Goal: Task Accomplishment & Management: Use online tool/utility

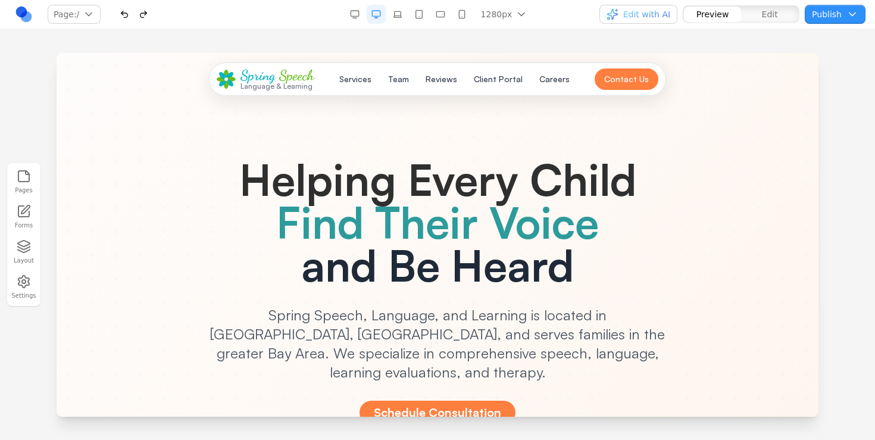
click at [841, 4] on nav "Page: / / /careers /services /team Manage pages 1280px 1536px 1280px 1024px 768…" at bounding box center [437, 14] width 875 height 29
click at [837, 11] on button "Publish" at bounding box center [835, 14] width 61 height 19
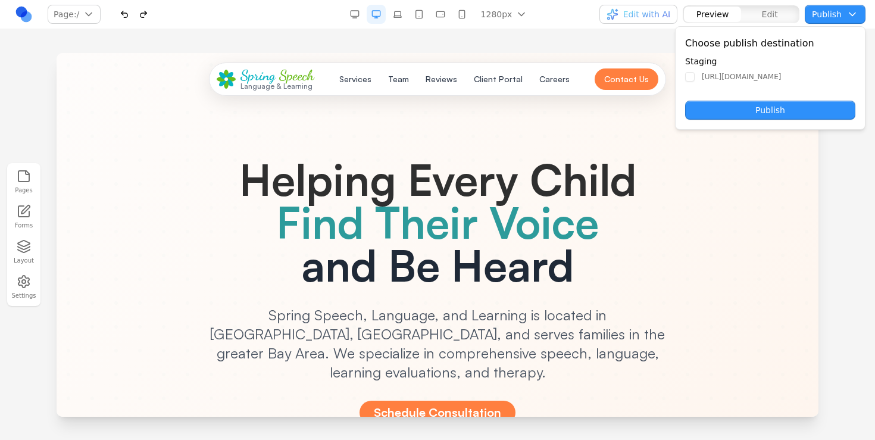
click at [839, 17] on button "Publish" at bounding box center [835, 14] width 61 height 19
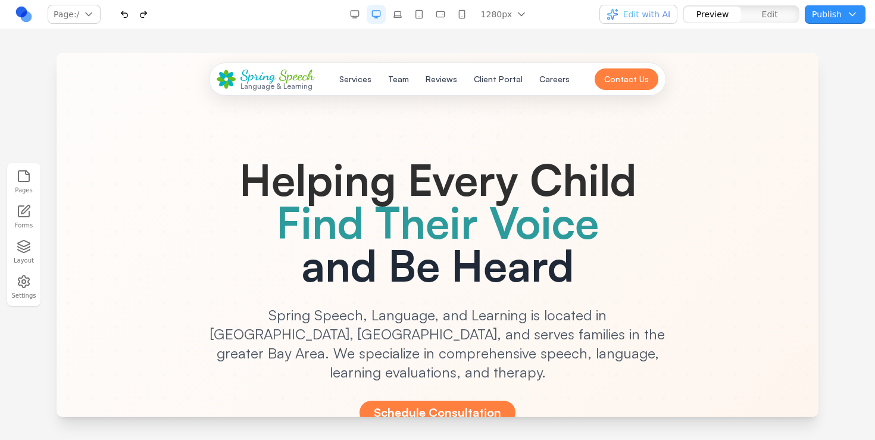
click at [649, 15] on span "Edit with AI" at bounding box center [646, 14] width 47 height 12
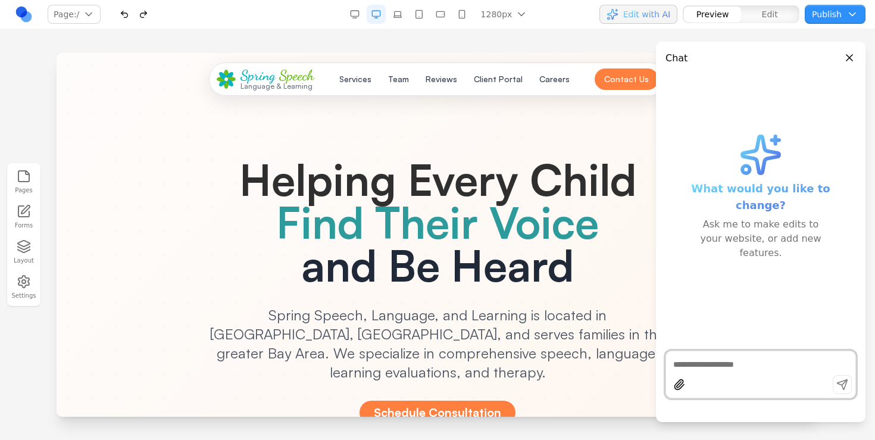
click at [849, 53] on button "Close panel" at bounding box center [849, 57] width 13 height 13
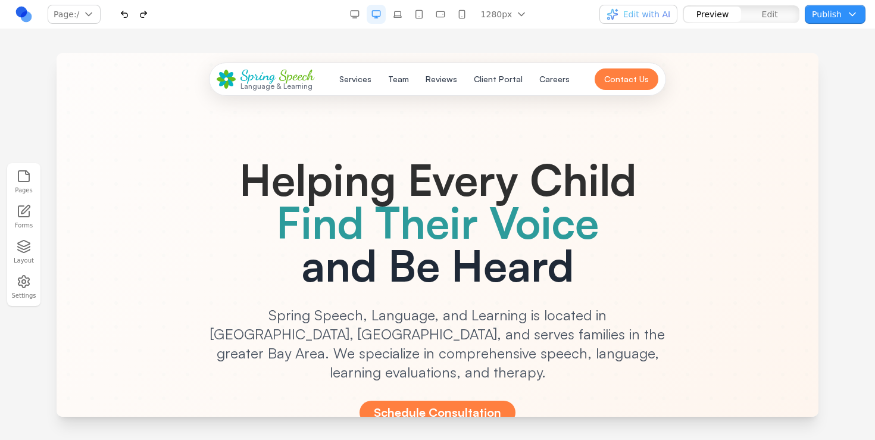
click at [23, 248] on icon "button" at bounding box center [24, 246] width 14 height 14
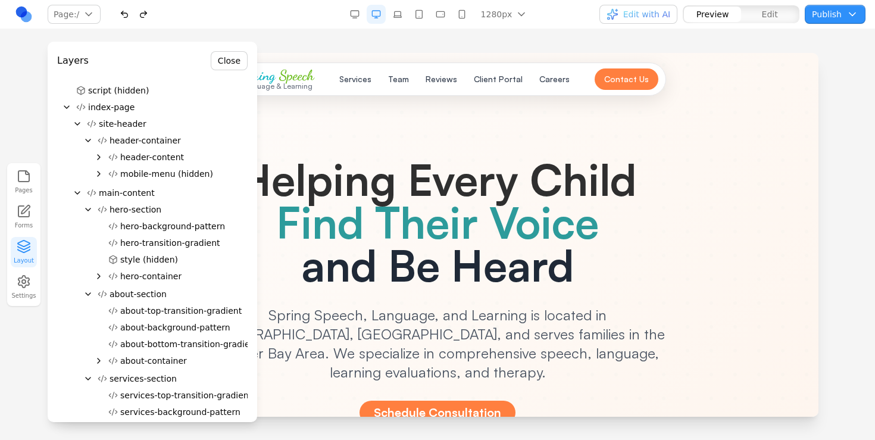
click at [580, 194] on span "Helping Every Child" at bounding box center [437, 179] width 397 height 54
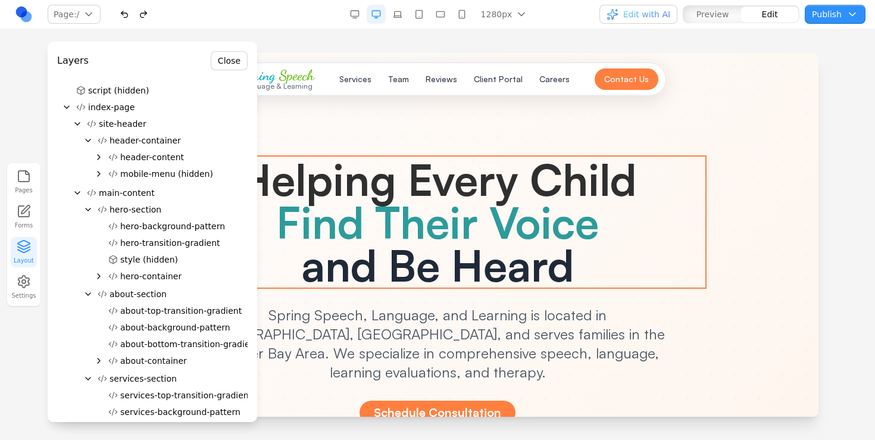
click at [556, 183] on span "Helping Every Child" at bounding box center [437, 179] width 397 height 54
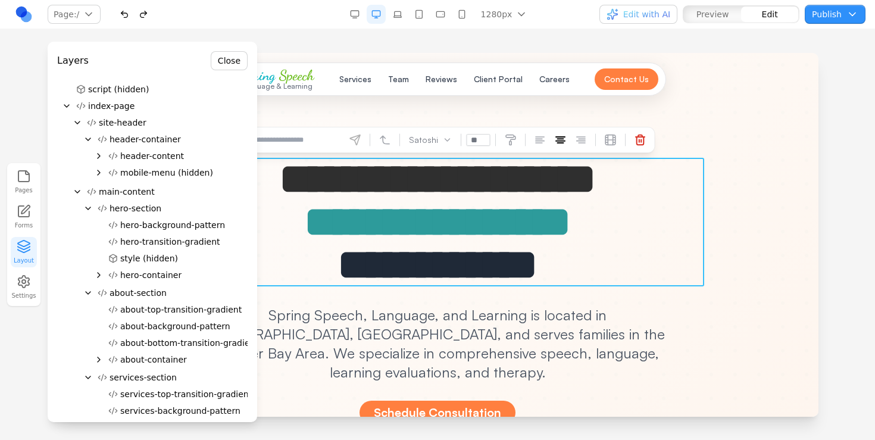
scroll to position [117, 0]
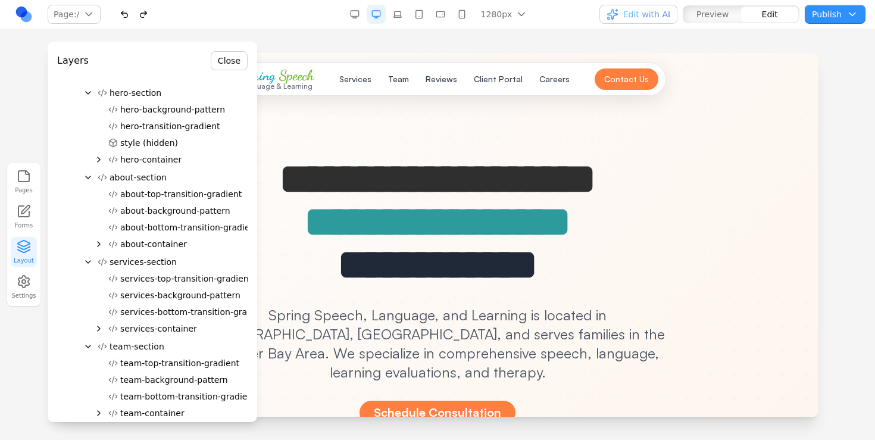
click at [169, 202] on div at bounding box center [152, 202] width 190 height 1
click at [168, 220] on button "about-bottom-transition-gradient" at bounding box center [183, 227] width 159 height 17
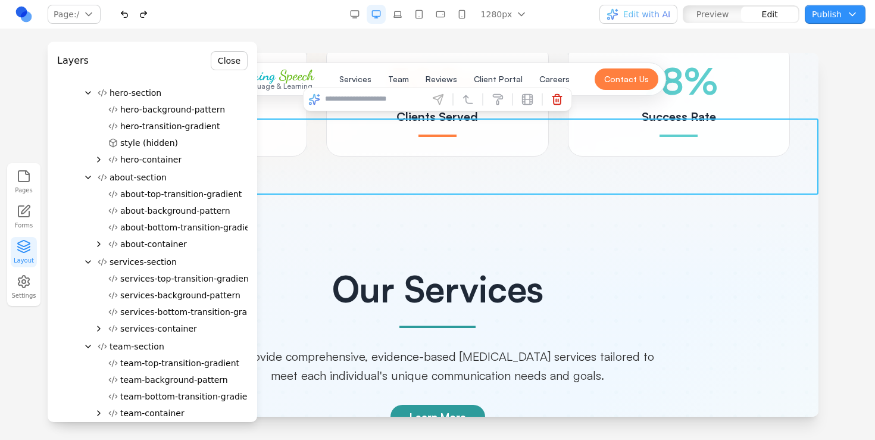
scroll to position [1429, 0]
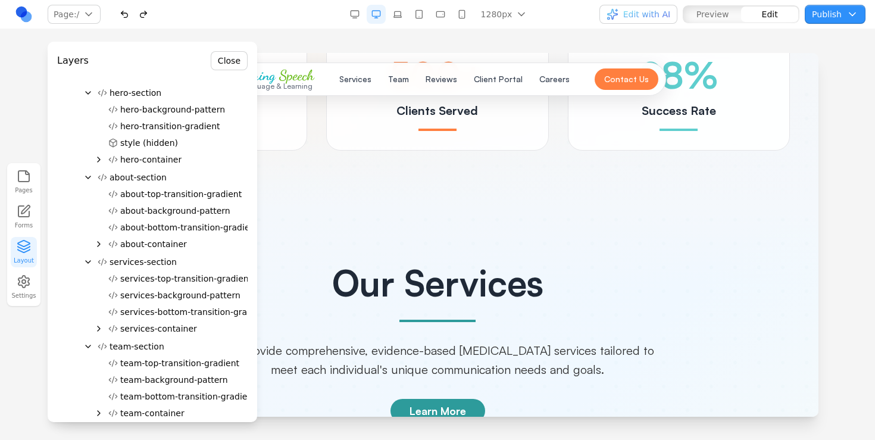
click at [165, 224] on span "about-bottom-transition-gradient" at bounding box center [189, 227] width 138 height 12
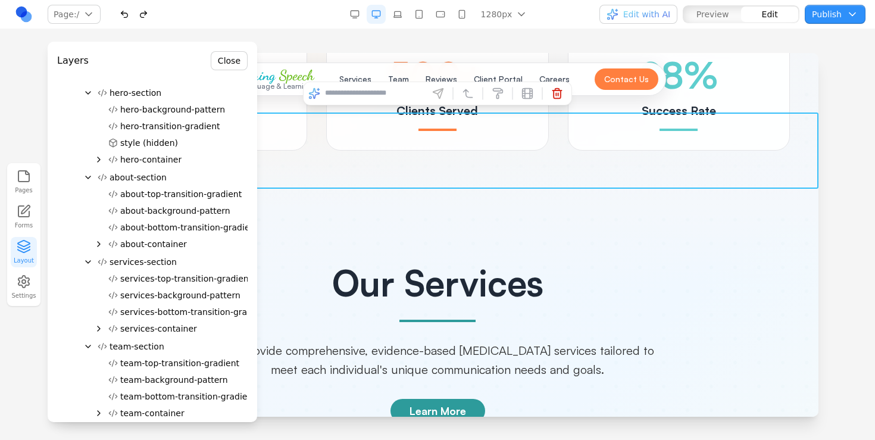
scroll to position [195, 0]
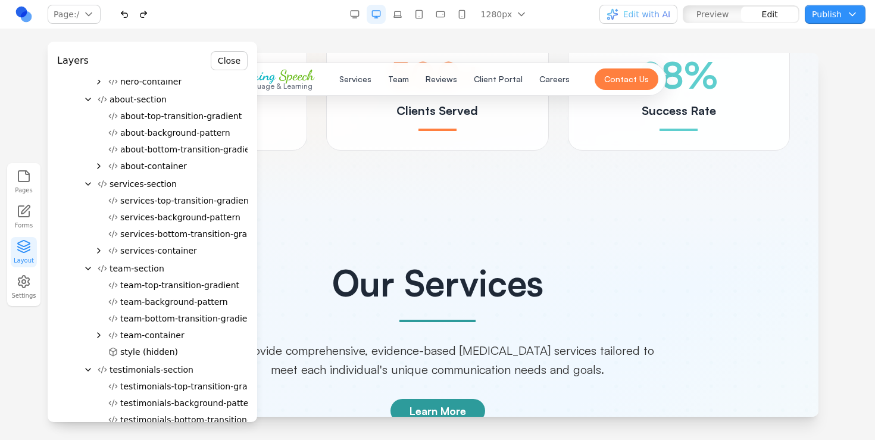
click at [168, 234] on span "services-bottom-transition-gradient" at bounding box center [194, 234] width 148 height 12
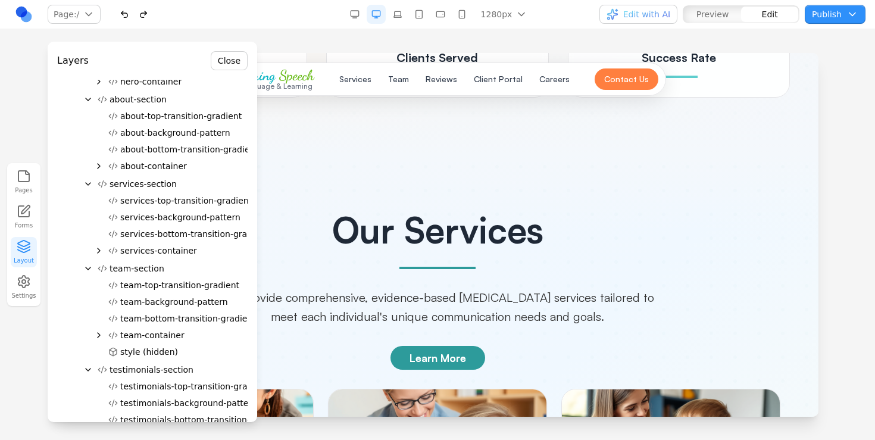
click at [168, 234] on span "services-bottom-transition-gradient" at bounding box center [194, 234] width 148 height 12
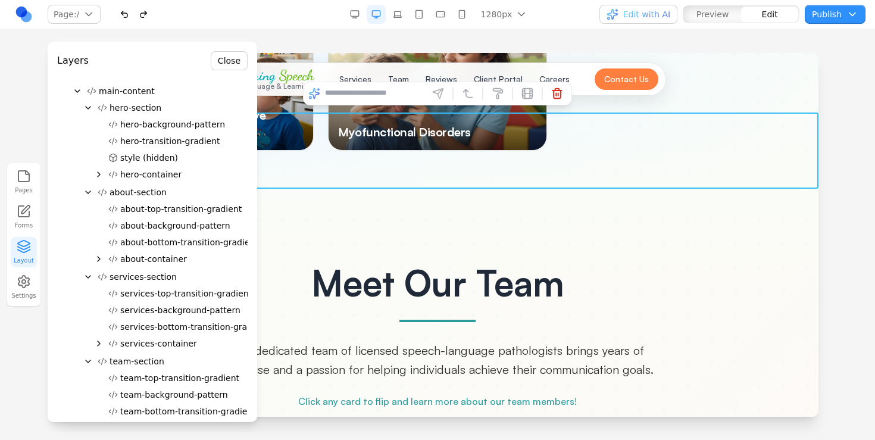
scroll to position [0, 0]
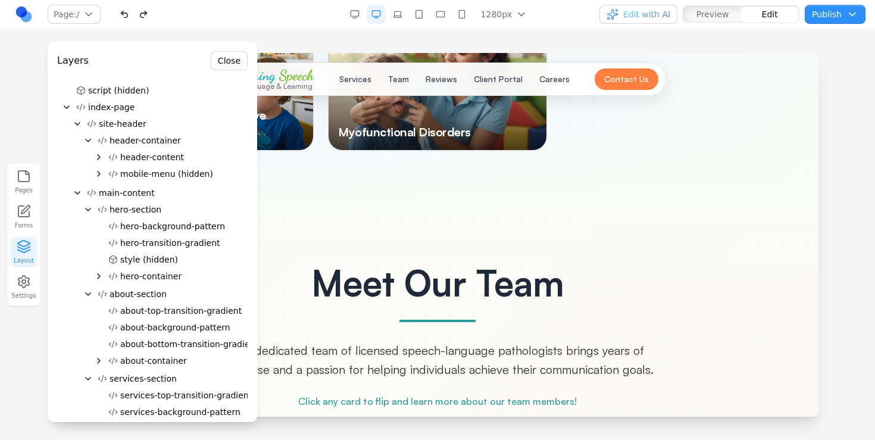
click at [227, 61] on button "Close" at bounding box center [229, 60] width 37 height 19
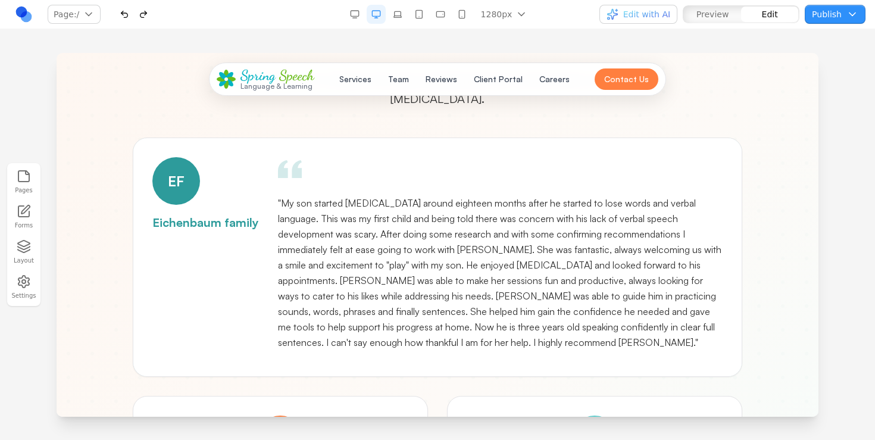
scroll to position [3277, 0]
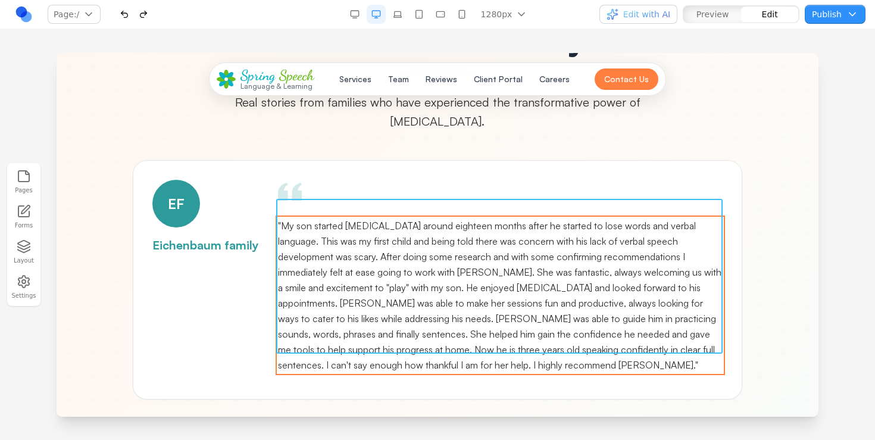
click at [338, 230] on blockquote ""My son started speech therapy around eighteen months after he started to lose …" at bounding box center [500, 295] width 445 height 155
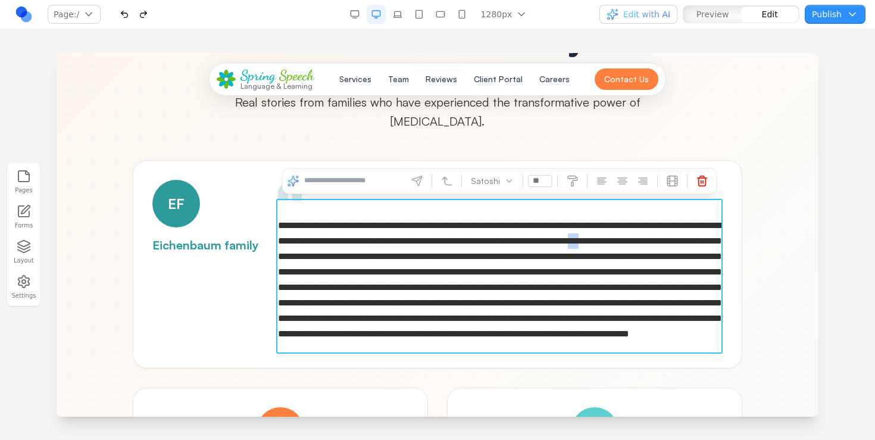
click at [338, 230] on blockquote "**********" at bounding box center [500, 280] width 445 height 124
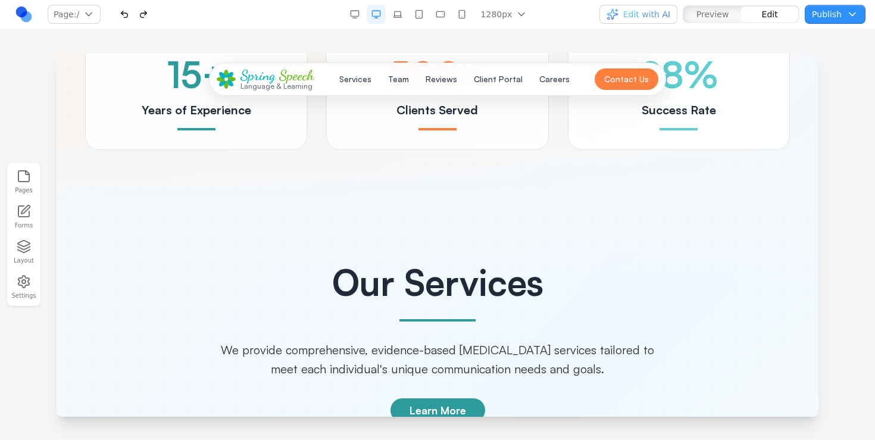
scroll to position [1460, 0]
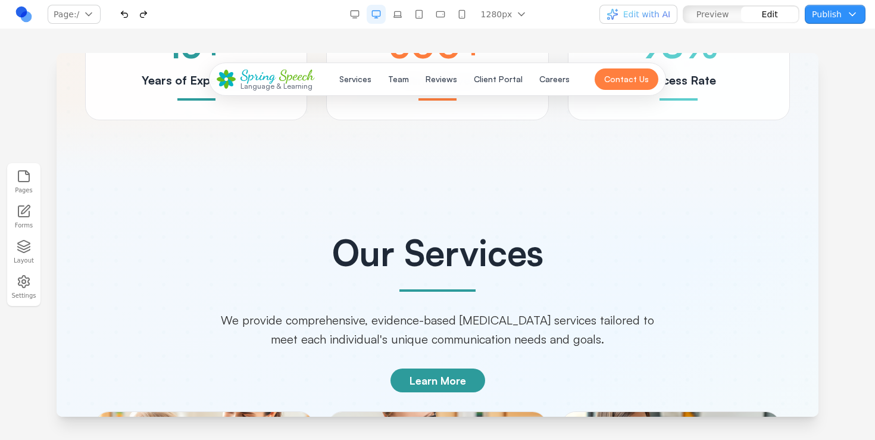
click at [411, 236] on h2 "Our Services" at bounding box center [437, 252] width 705 height 36
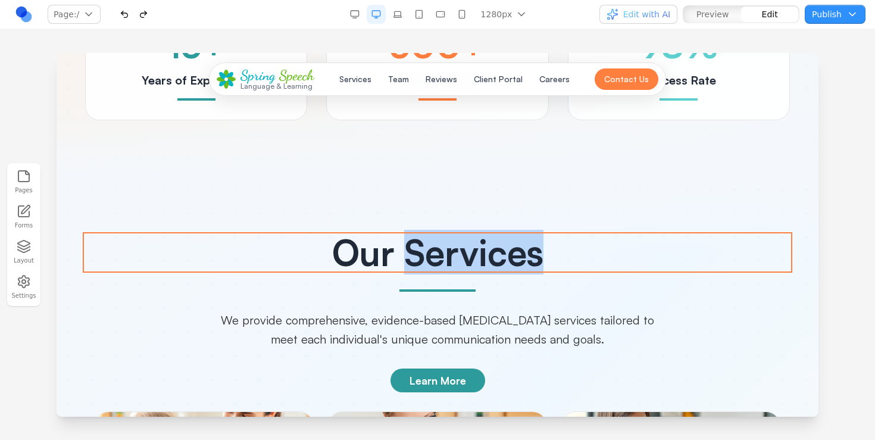
click at [411, 236] on h2 "Our Services" at bounding box center [437, 252] width 705 height 36
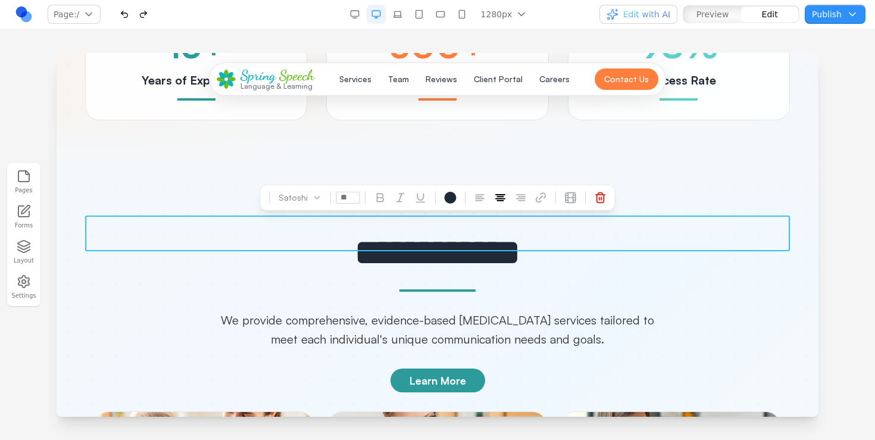
click at [417, 237] on h2 "**********" at bounding box center [437, 252] width 705 height 36
click at [424, 237] on h2 "**********" at bounding box center [437, 252] width 705 height 36
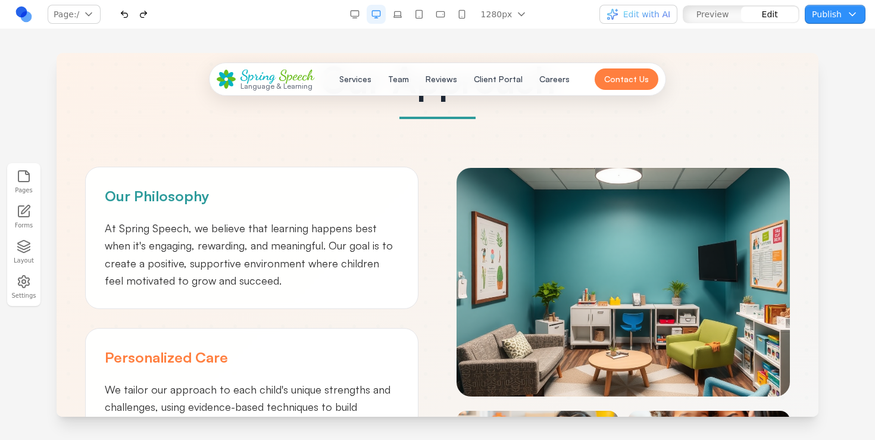
scroll to position [753, 0]
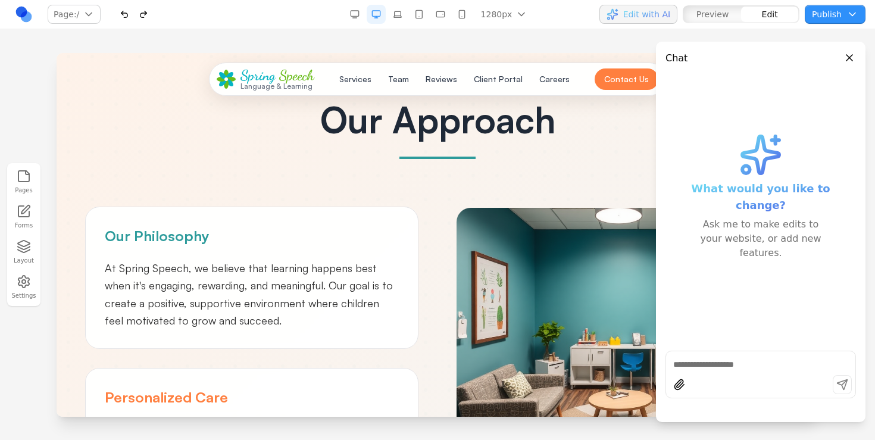
click at [724, 373] on div at bounding box center [760, 374] width 190 height 48
click at [852, 57] on button "Close panel" at bounding box center [849, 57] width 13 height 13
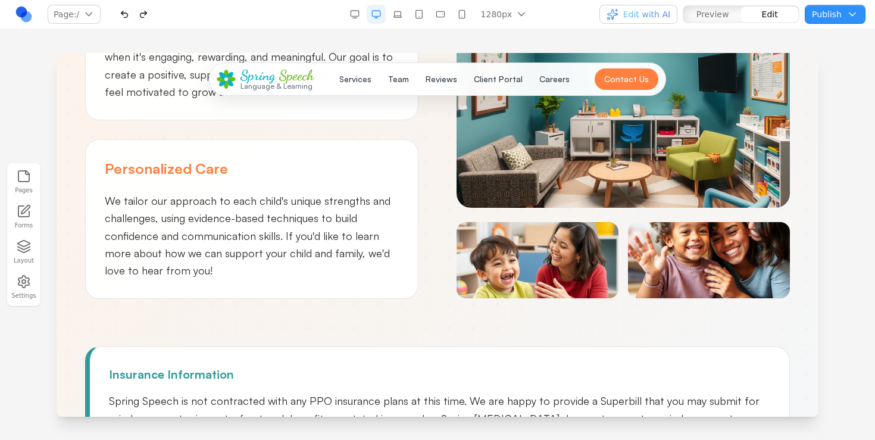
scroll to position [1016, 0]
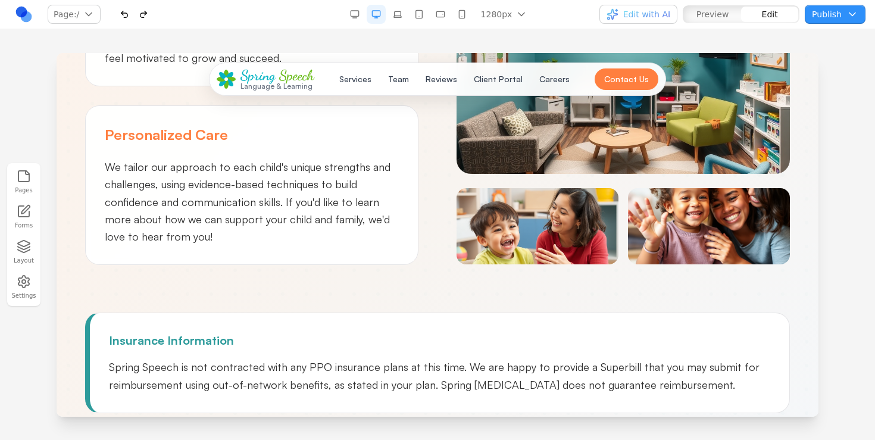
click at [20, 13] on link at bounding box center [23, 14] width 19 height 19
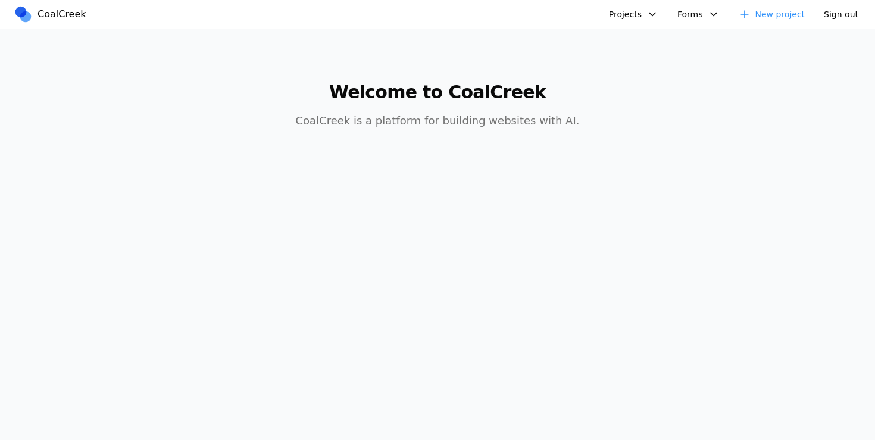
click at [792, 15] on link "New project" at bounding box center [771, 14] width 81 height 19
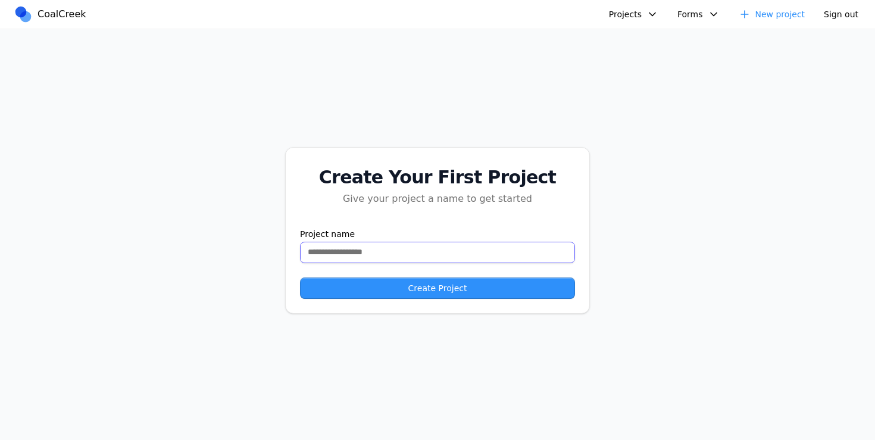
click at [409, 255] on input "text" at bounding box center [437, 252] width 275 height 21
type input "**********"
click at [321, 292] on button "Create Project" at bounding box center [437, 287] width 275 height 21
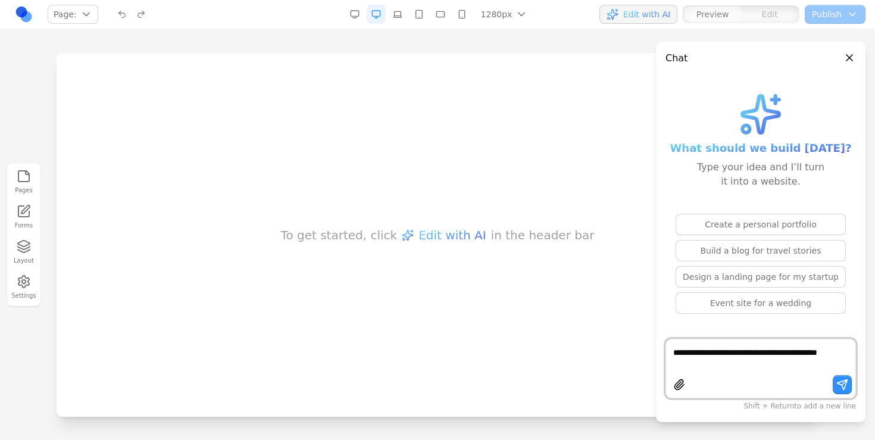
type textarea "**********"
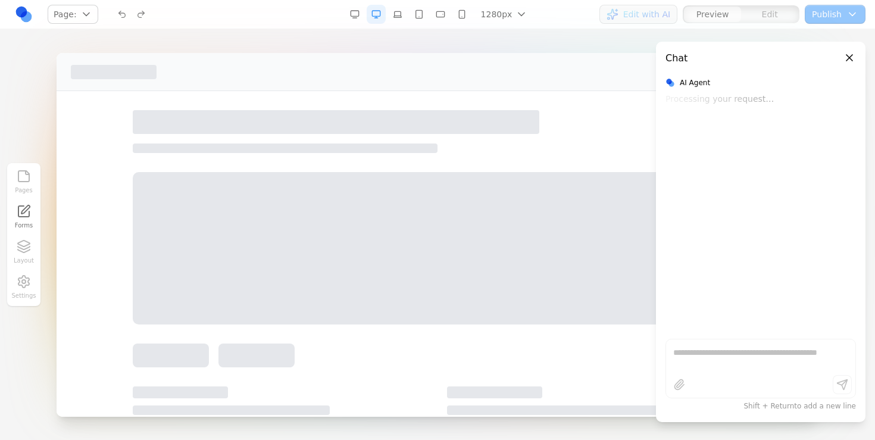
click at [780, 58] on div "Chat" at bounding box center [751, 58] width 173 height 14
click at [850, 55] on button "Close panel" at bounding box center [849, 57] width 13 height 13
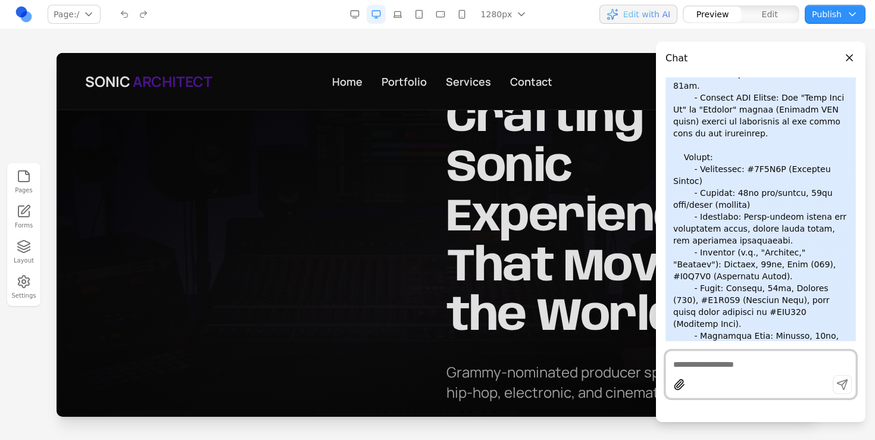
scroll to position [0, 27]
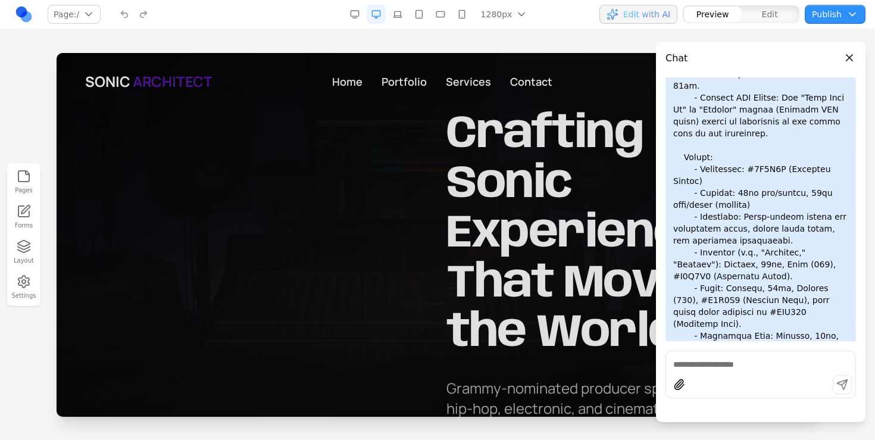
click at [847, 61] on button "Close panel" at bounding box center [849, 57] width 13 height 13
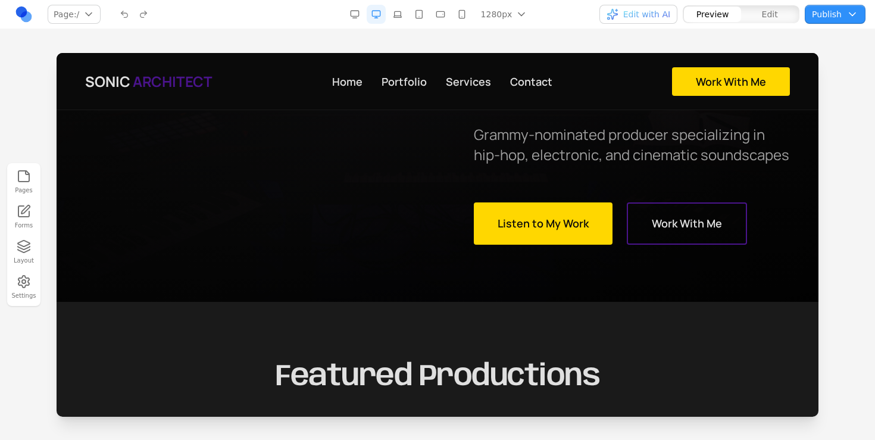
scroll to position [0, 0]
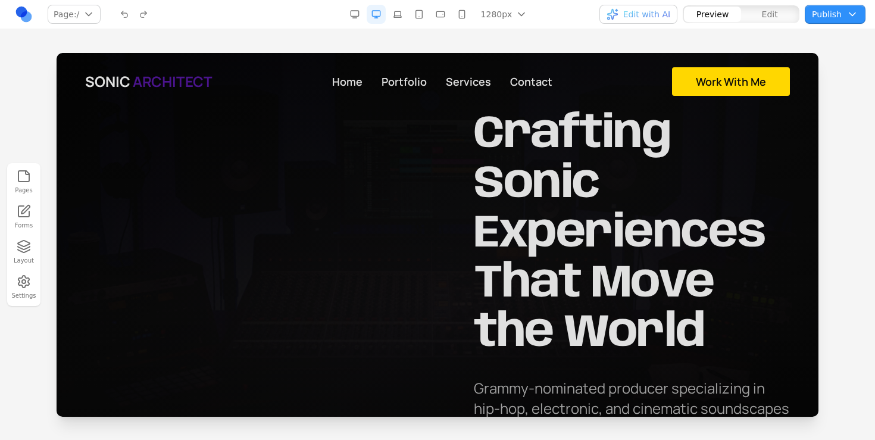
click at [311, 299] on div "Crafting Sonic Experiences That Move the World Grammy-nominated producer specia…" at bounding box center [437, 304] width 705 height 388
click at [405, 76] on link "Portfolio" at bounding box center [403, 81] width 45 height 29
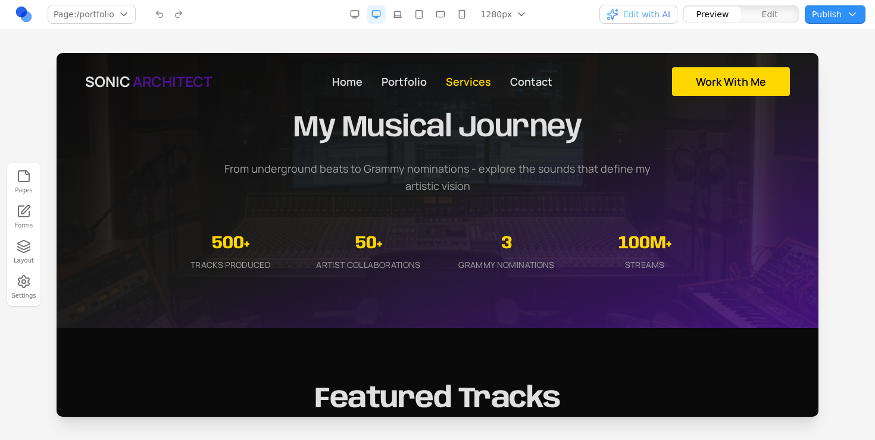
click at [472, 76] on link "Services" at bounding box center [468, 81] width 45 height 29
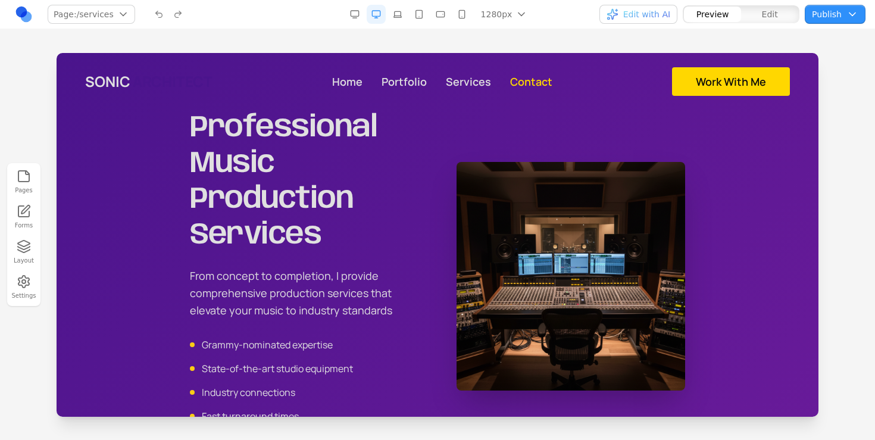
click at [527, 74] on link "Contact" at bounding box center [531, 81] width 42 height 29
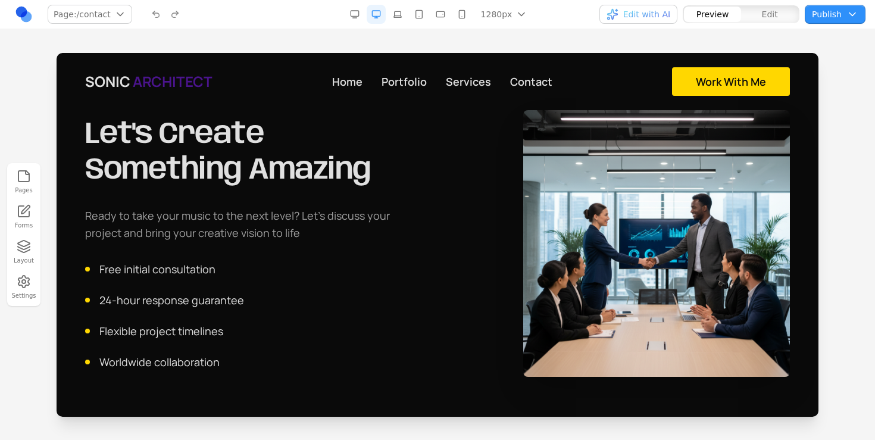
click at [189, 79] on span "ARCHITECT" at bounding box center [173, 81] width 80 height 19
